Goal: Information Seeking & Learning: Learn about a topic

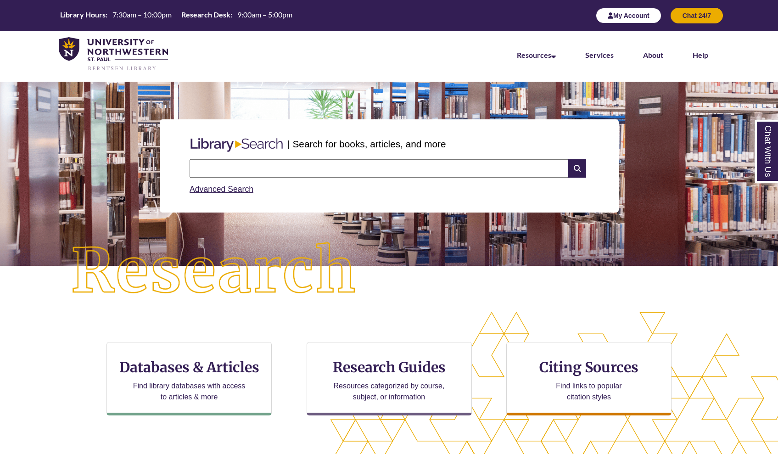
click at [632, 19] on button "My Account" at bounding box center [629, 16] width 66 height 16
click at [228, 165] on input "text" at bounding box center [379, 168] width 379 height 18
type input "**********"
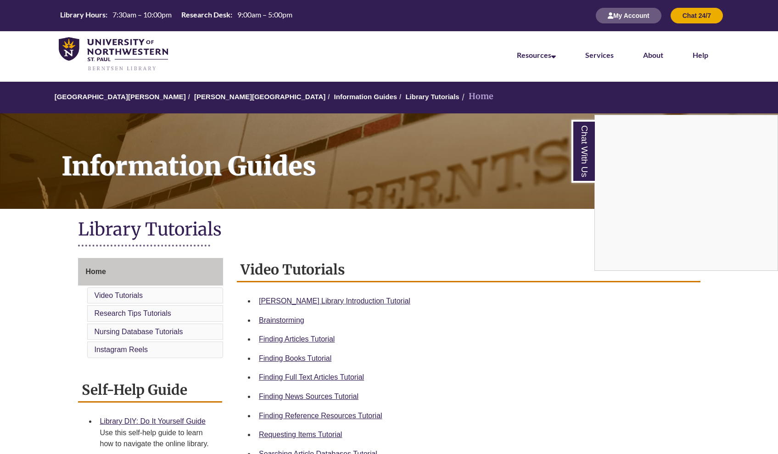
click at [299, 359] on div "Chat With Us" at bounding box center [389, 227] width 778 height 454
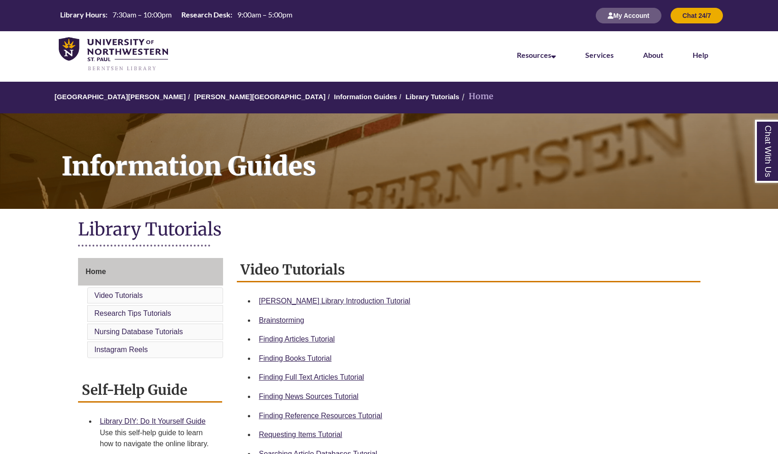
click at [299, 359] on link "Finding Books Tutorial" at bounding box center [295, 359] width 73 height 8
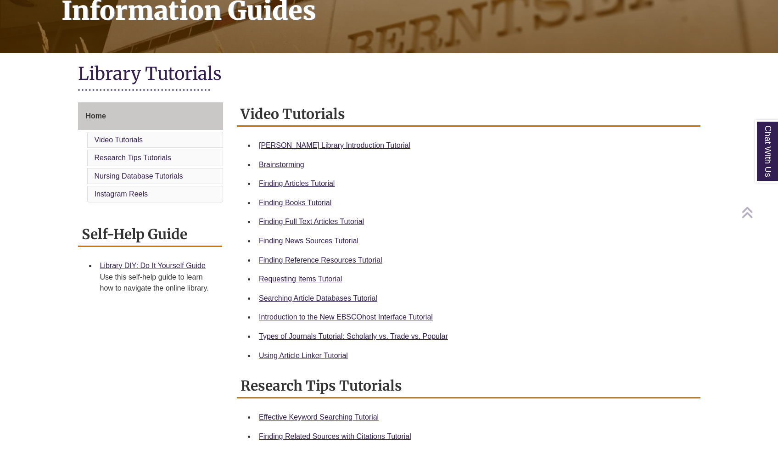
scroll to position [158, 0]
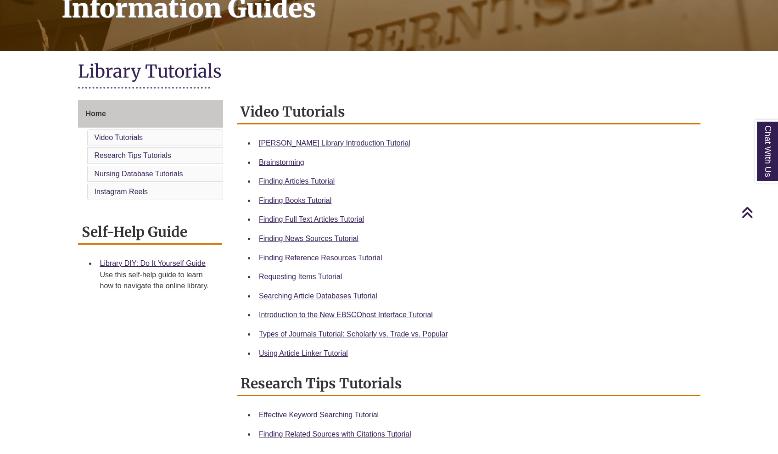
click at [310, 273] on link "Requesting Items Tutorial" at bounding box center [300, 277] width 83 height 8
click at [324, 333] on link "Types of Journals Tutorial: Scholarly vs. Trade vs. Popular" at bounding box center [353, 334] width 189 height 8
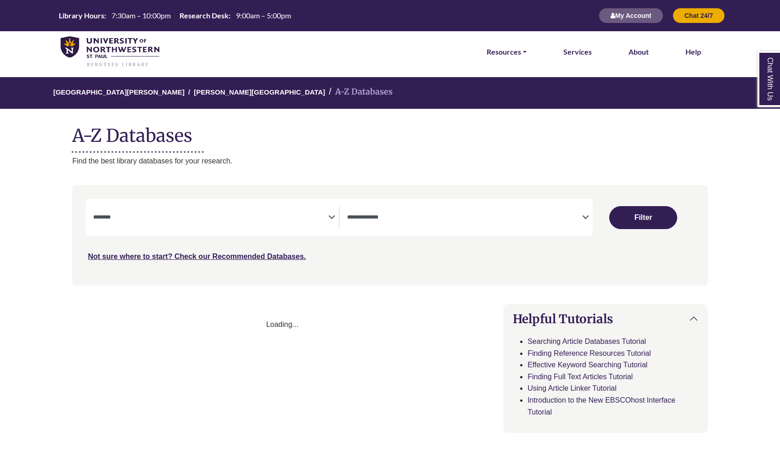
select select "Database Subject Filter"
select select "Database Types Filter"
select select "Database Subject Filter"
select select "Database Types Filter"
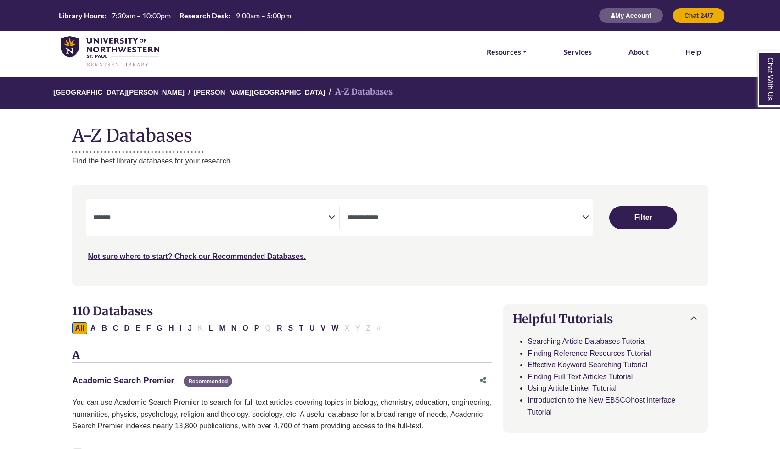
click at [332, 214] on icon "Search filters" at bounding box center [331, 216] width 7 height 14
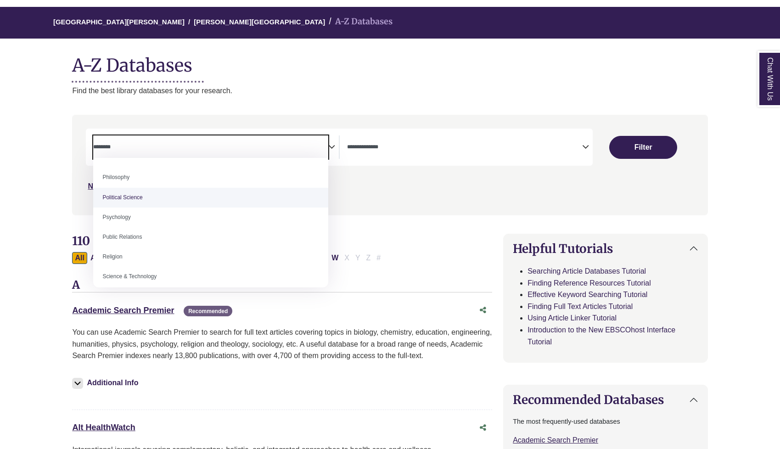
scroll to position [692, 0]
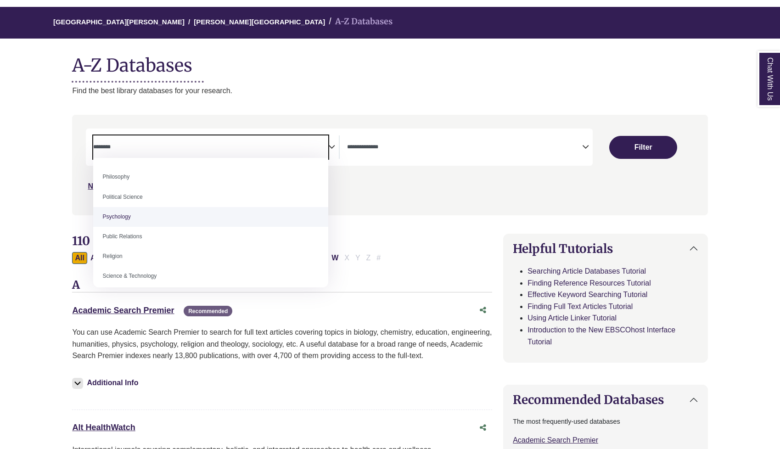
select select "*****"
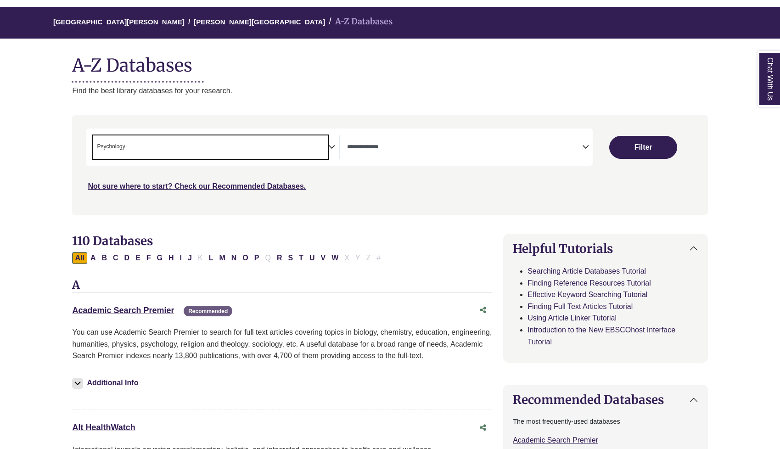
scroll to position [323, 0]
click at [273, 146] on span "× Psychology" at bounding box center [210, 146] width 235 height 23
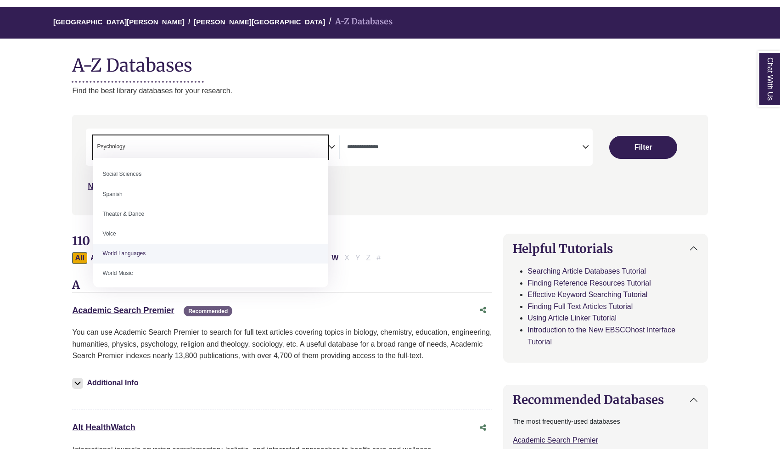
scroll to position [813, 0]
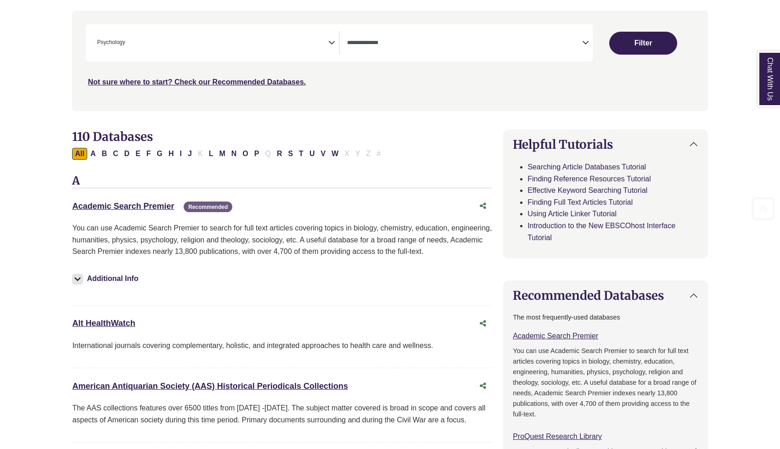
scroll to position [175, 0]
click at [616, 43] on button "Filter" at bounding box center [643, 42] width 68 height 23
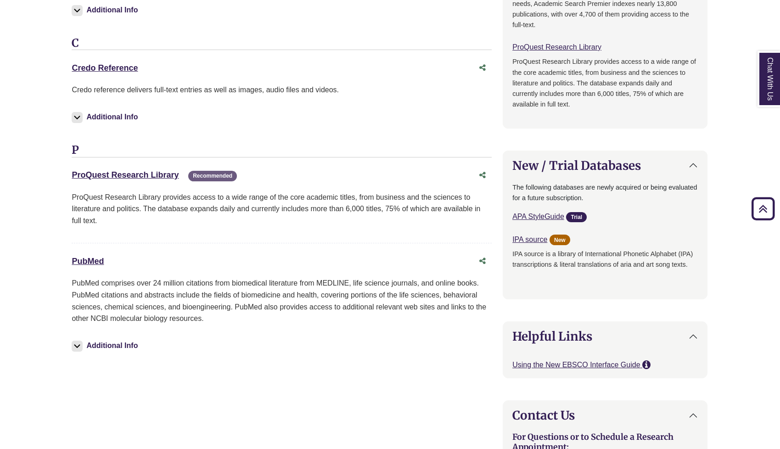
scroll to position [729, 0]
click at [93, 256] on link "PubMed This link opens in a new window" at bounding box center [88, 260] width 32 height 9
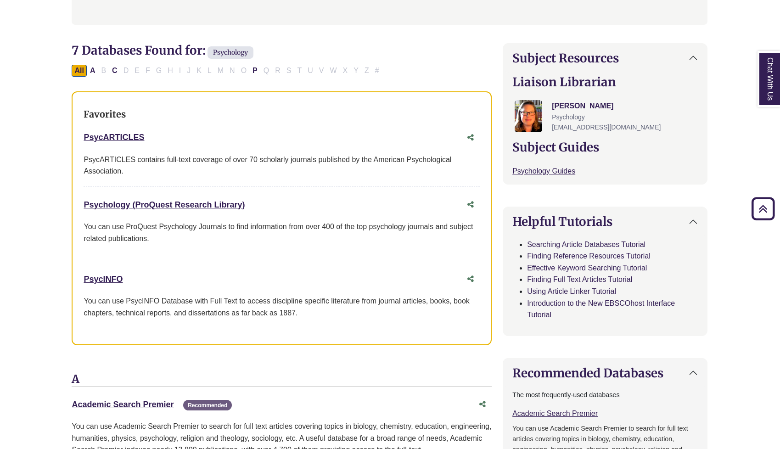
scroll to position [237, 0]
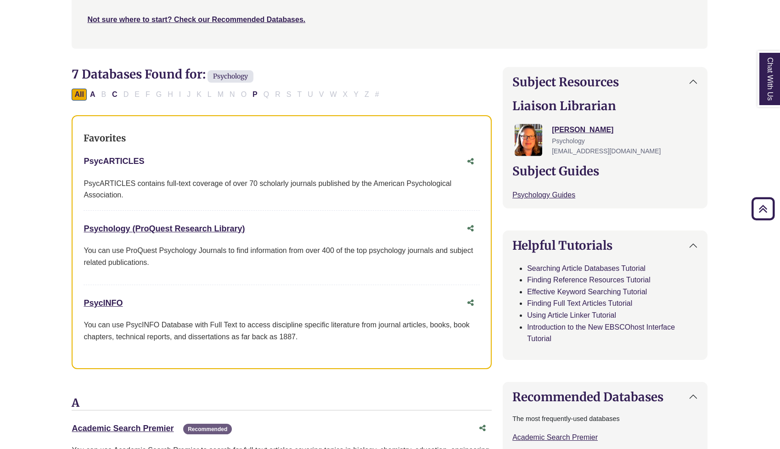
click at [132, 159] on link "PsycARTICLES This link opens in a new window" at bounding box center [114, 161] width 61 height 9
click at [105, 300] on link "PsycINFO This link opens in a new window" at bounding box center [103, 303] width 39 height 9
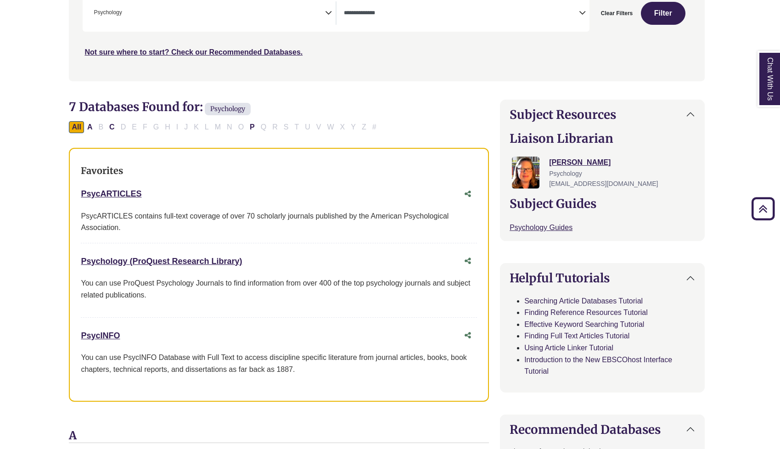
scroll to position [208, 3]
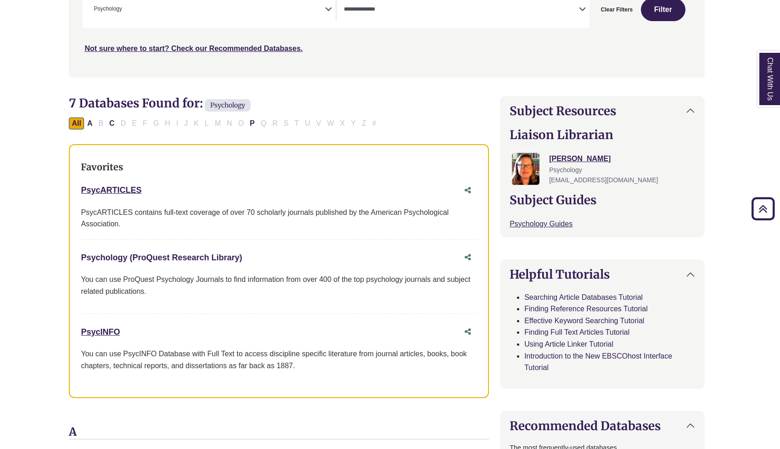
click at [125, 253] on link "Psychology (ProQuest Research Library) This link opens in a new window" at bounding box center [161, 257] width 161 height 9
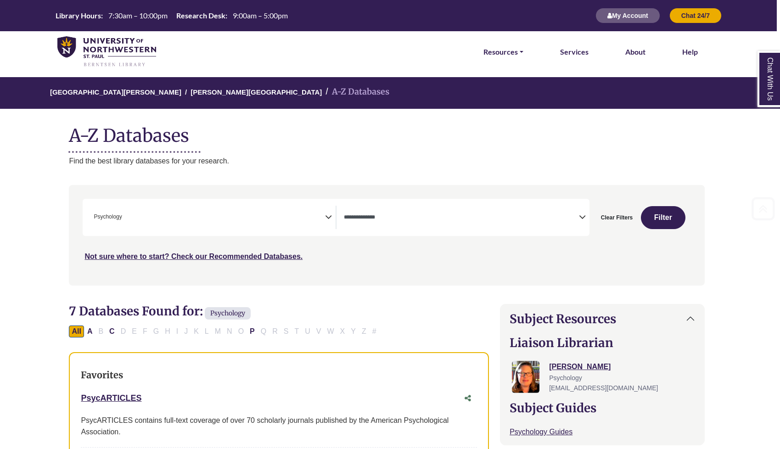
scroll to position [0, 3]
click at [329, 216] on icon "Search filters" at bounding box center [328, 216] width 7 height 14
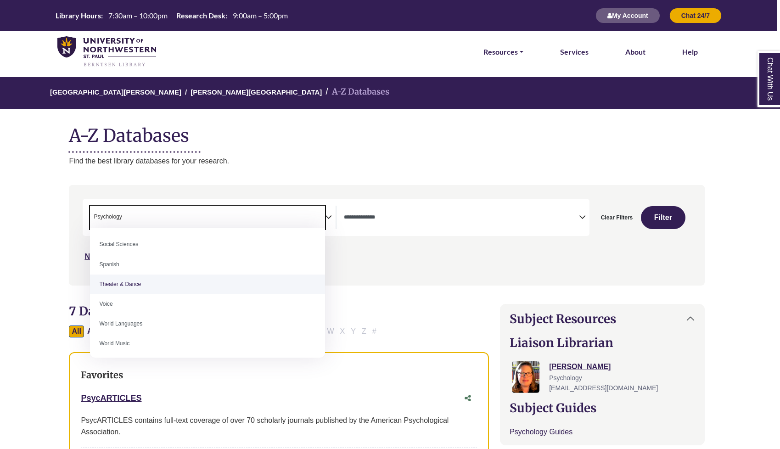
scroll to position [813, 0]
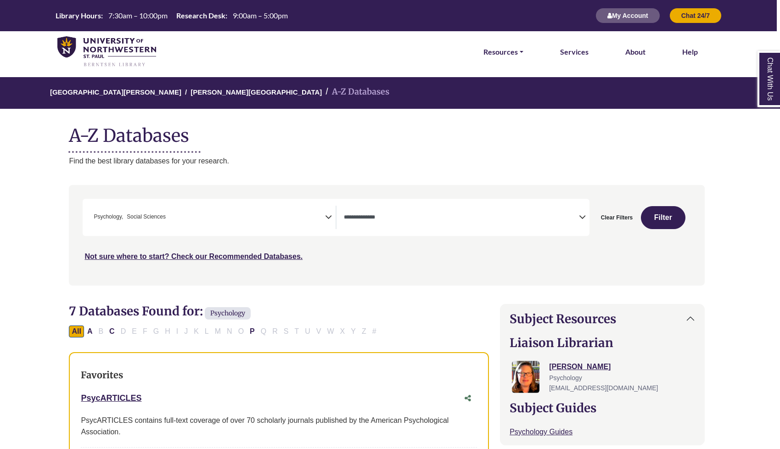
click at [327, 216] on icon "Search filters" at bounding box center [328, 216] width 7 height 14
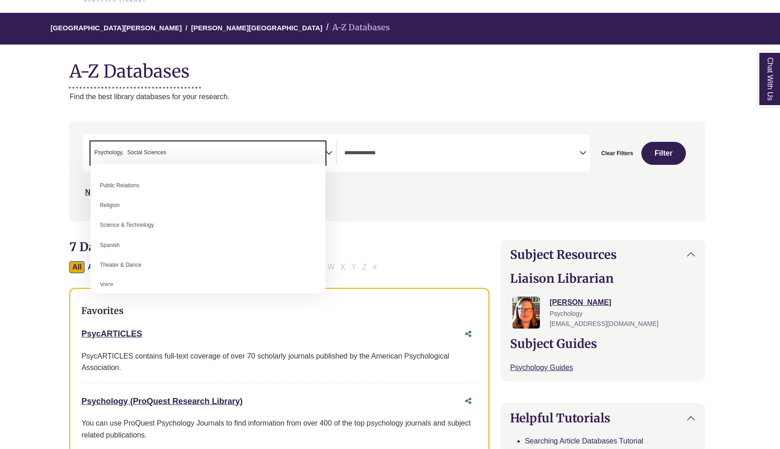
scroll to position [726, 0]
click at [665, 156] on div "Search filters" at bounding box center [387, 170] width 625 height 93
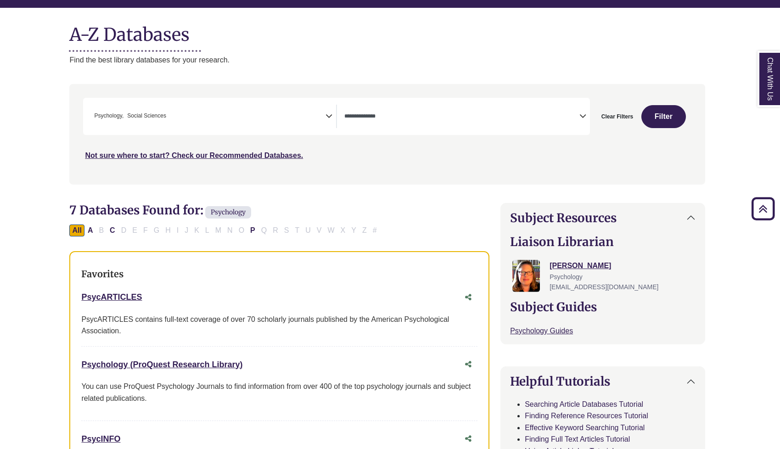
scroll to position [96, 3]
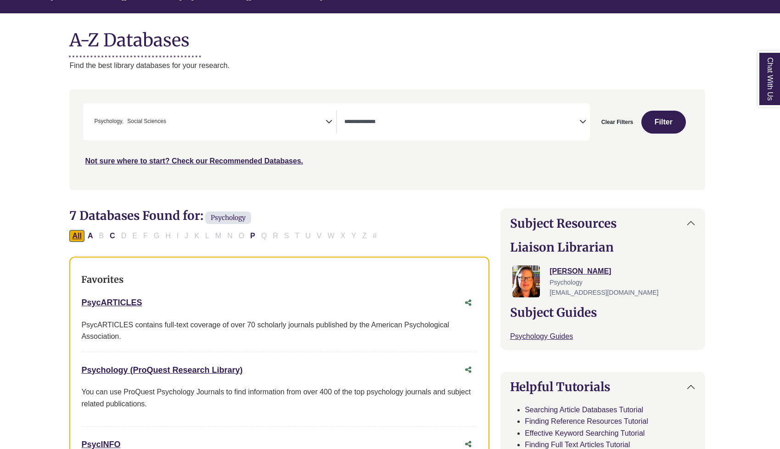
click at [83, 234] on button "All" at bounding box center [76, 236] width 15 height 12
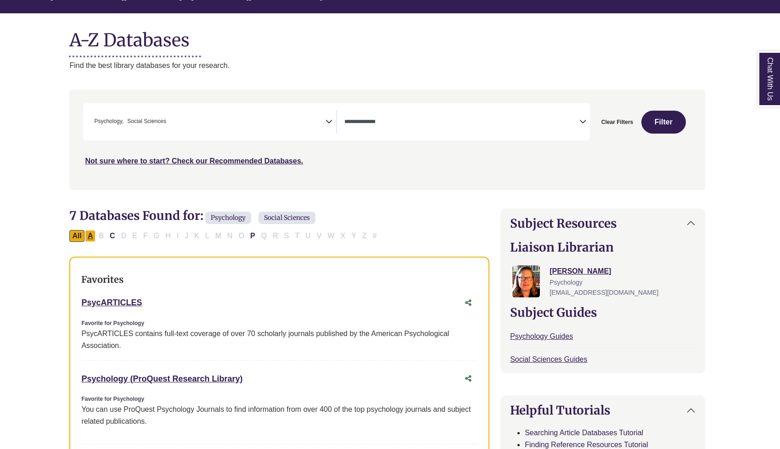
click at [91, 234] on button "A" at bounding box center [90, 236] width 11 height 12
select select "Database Types Filter"
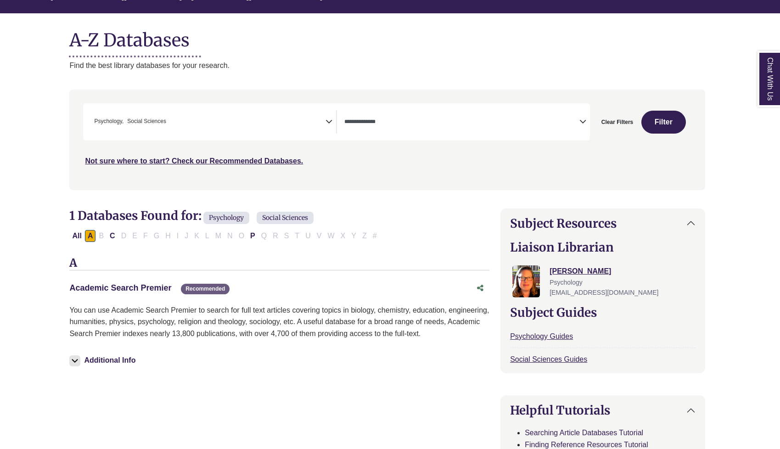
click at [138, 284] on link "Academic Search Premier This link opens in a new window" at bounding box center [120, 287] width 102 height 9
click at [131, 283] on link "Academic Search Premier This link opens in a new window" at bounding box center [120, 287] width 102 height 9
click at [132, 288] on link "Academic Search Premier This link opens in a new window" at bounding box center [120, 287] width 102 height 9
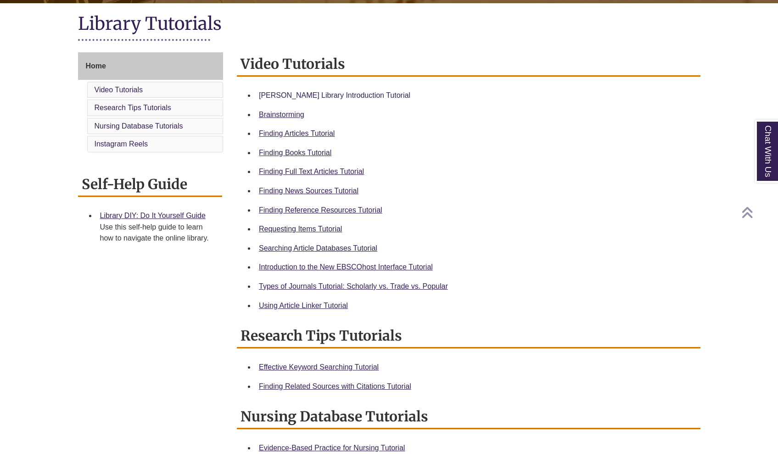
scroll to position [204, 0]
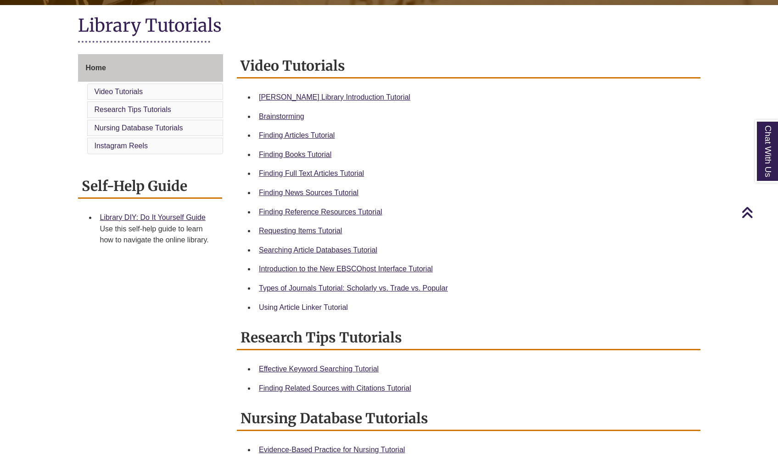
click at [319, 308] on link "Using Article Linker Tutorial" at bounding box center [303, 308] width 89 height 8
